Goal: Task Accomplishment & Management: Complete application form

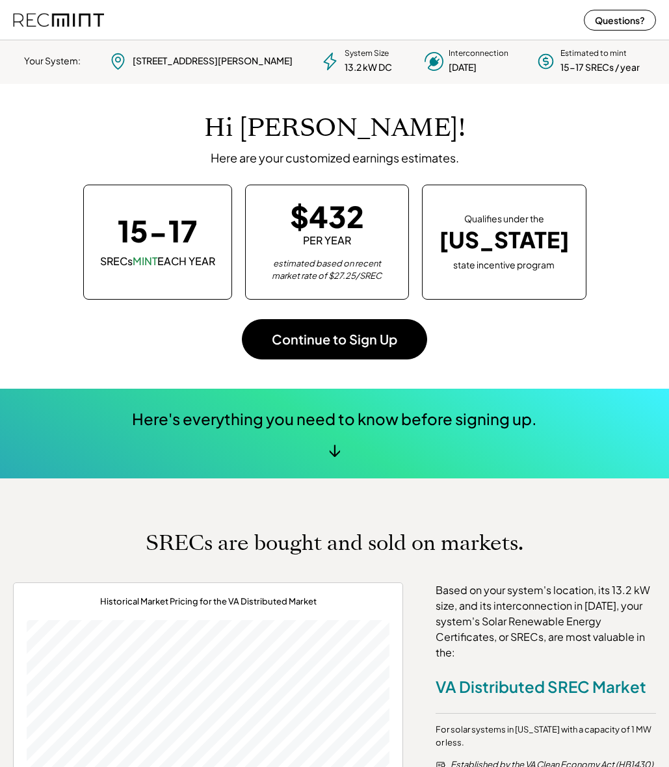
scroll to position [183, 363]
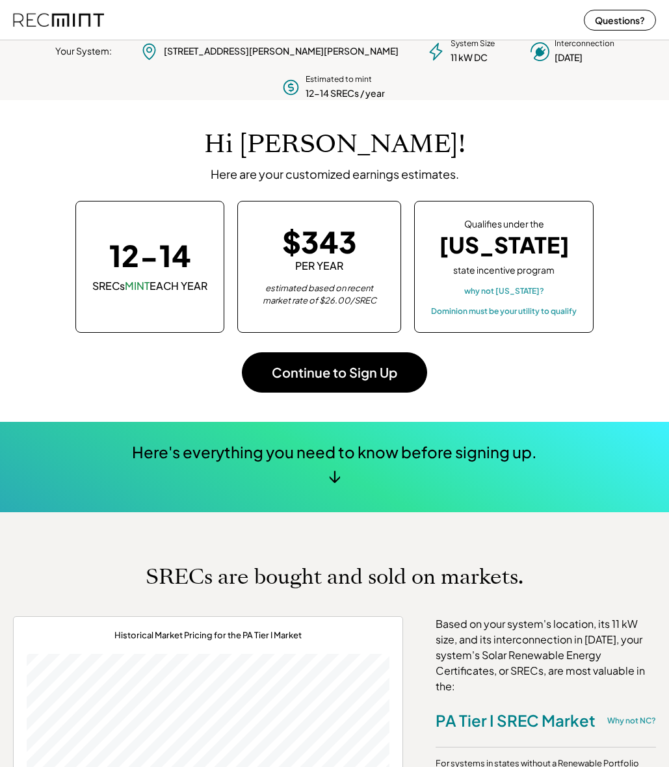
scroll to position [183, 363]
